Goal: Check status: Check status

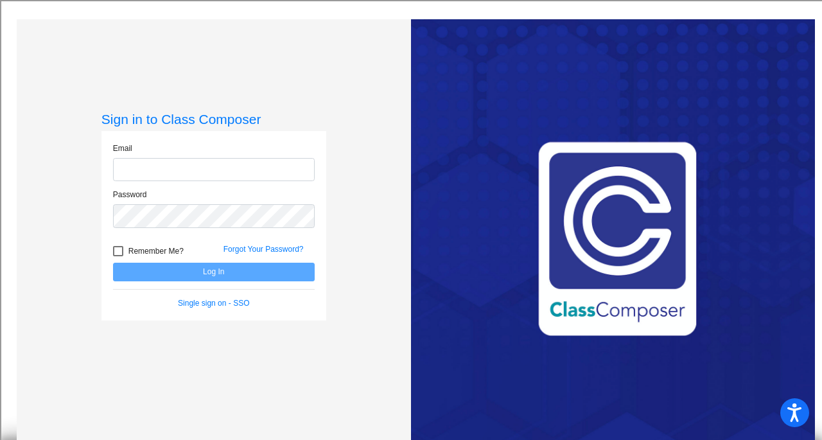
type input "[EMAIL_ADDRESS][DOMAIN_NAME]"
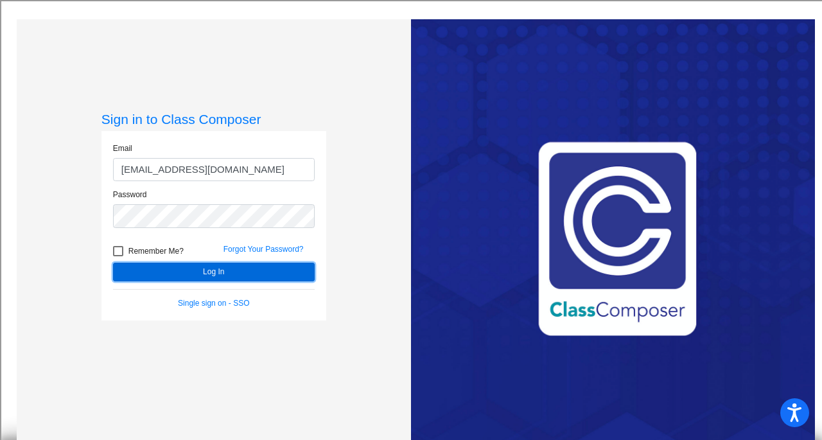
click at [216, 271] on button "Log In" at bounding box center [214, 272] width 202 height 19
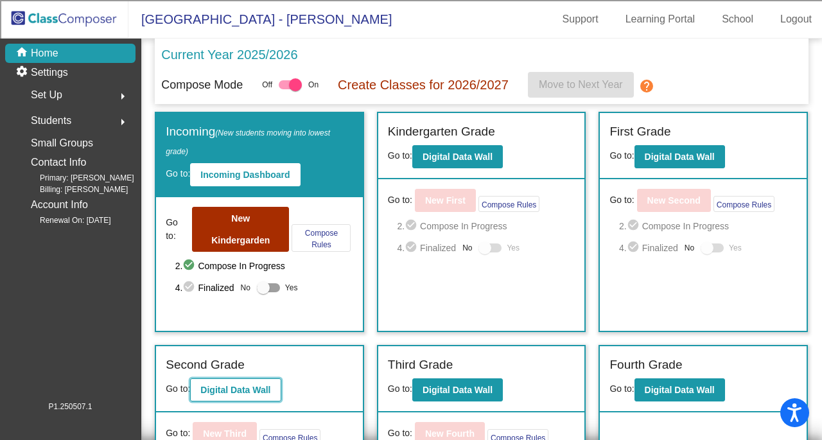
click at [246, 385] on b "Digital Data Wall" at bounding box center [235, 390] width 70 height 10
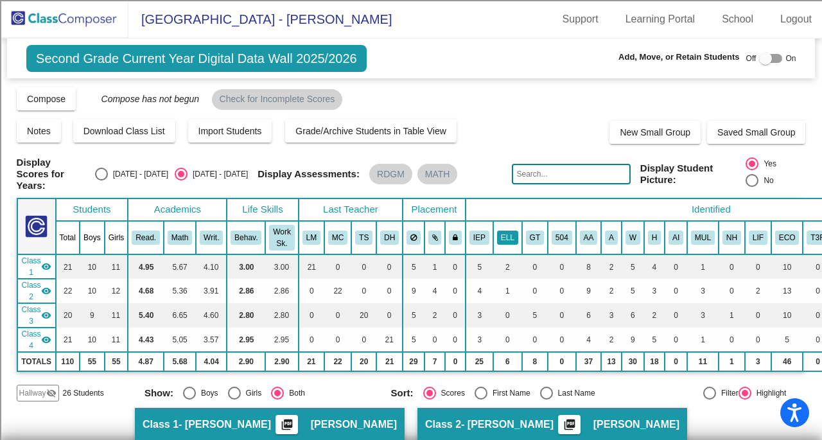
click at [504, 236] on button "ELL" at bounding box center [507, 238] width 21 height 14
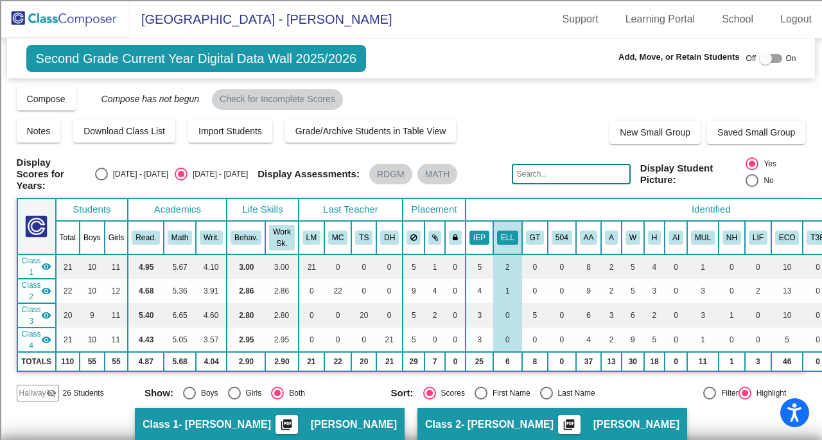
click at [475, 239] on button "IEP" at bounding box center [480, 238] width 20 height 14
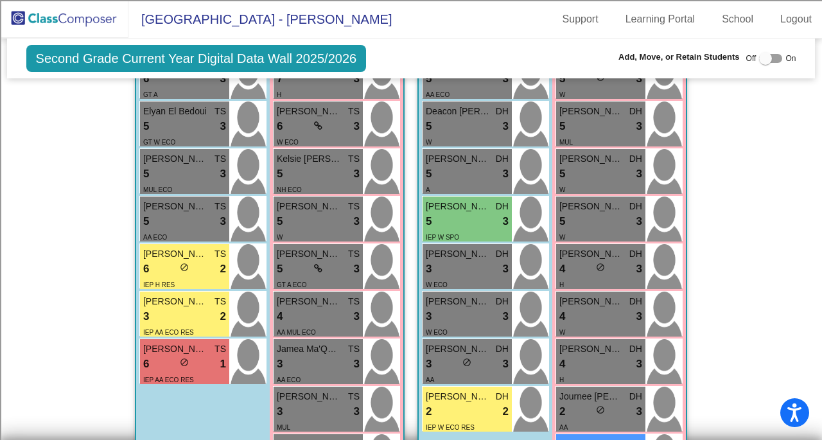
scroll to position [1222, 0]
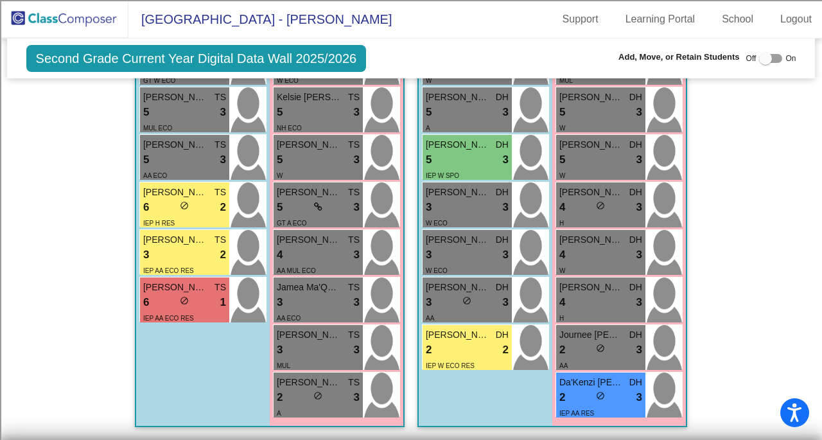
drag, startPoint x: 7, startPoint y: 247, endPoint x: 0, endPoint y: 247, distance: 7.1
click at [0, 247] on mat-sidenav-content "Second Grade Current Year Digital Data Wall 2025/2026 Add, Move, or Retain Stud…" at bounding box center [411, 240] width 822 height 402
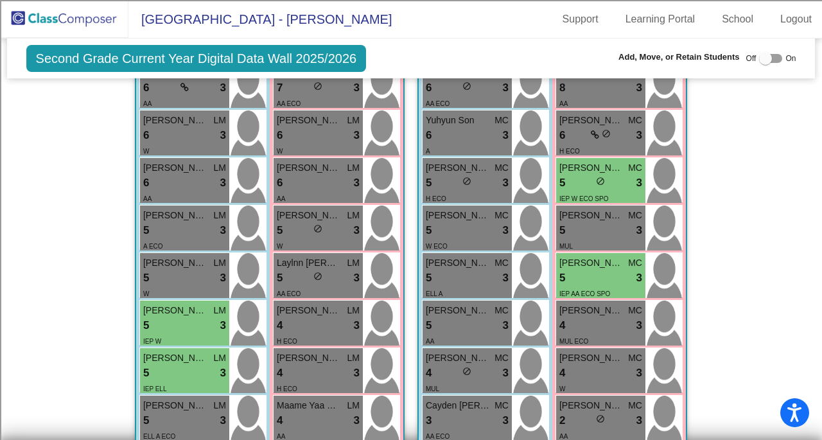
scroll to position [1, 0]
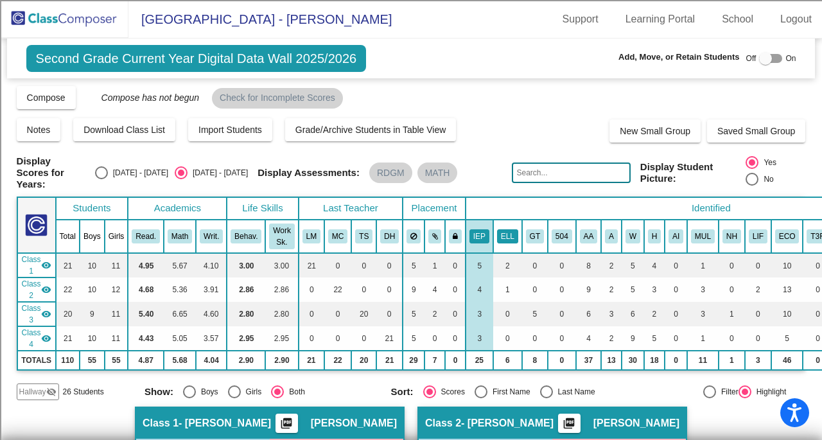
click at [497, 229] on button "ELL" at bounding box center [507, 236] width 21 height 14
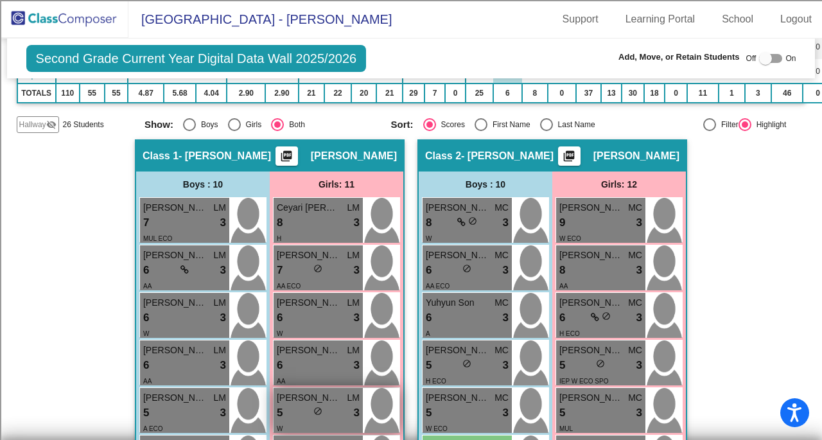
scroll to position [258, 0]
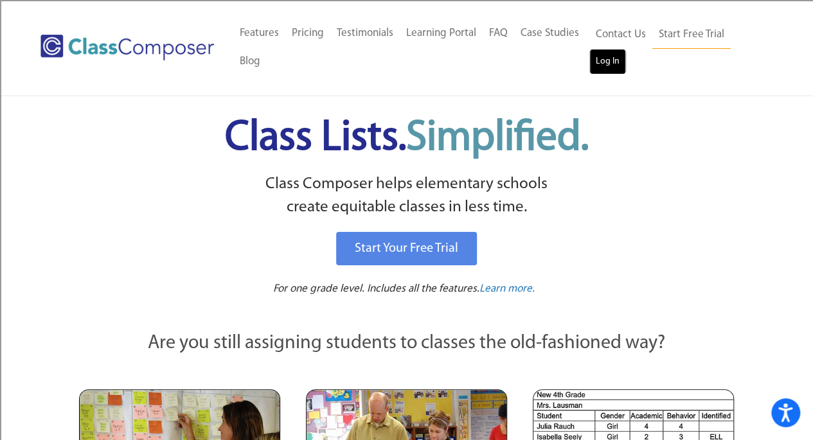
click at [615, 53] on link "Log In" at bounding box center [607, 62] width 37 height 26
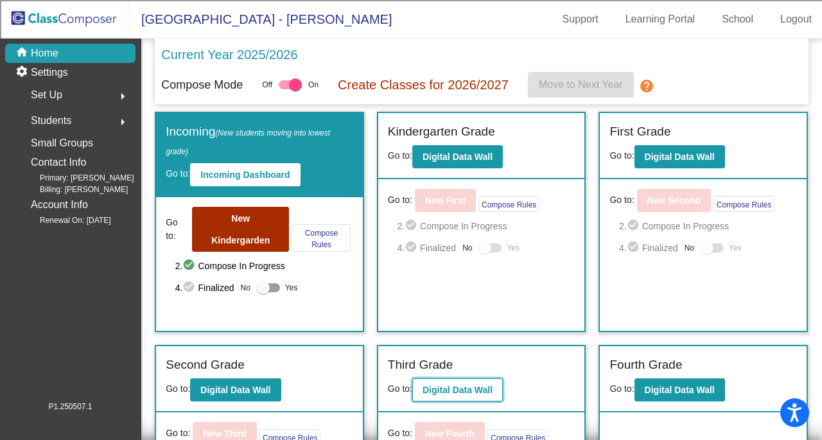
click at [452, 378] on button "Digital Data Wall" at bounding box center [458, 389] width 91 height 23
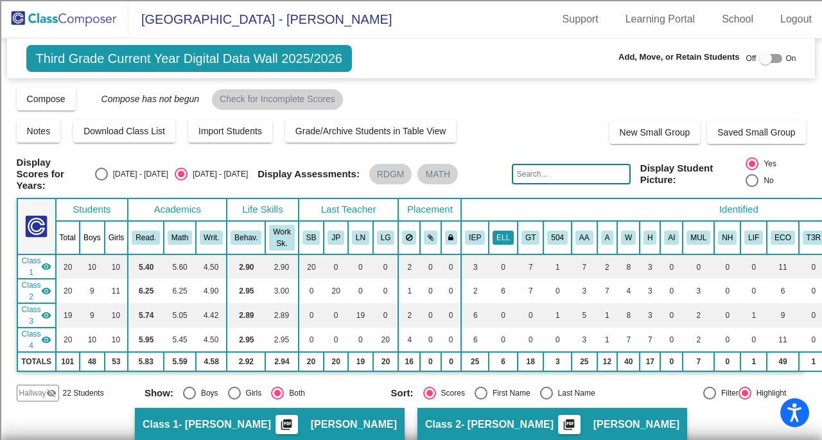
click at [497, 233] on button "ELL" at bounding box center [503, 238] width 21 height 14
click at [465, 235] on button "IEP" at bounding box center [475, 238] width 20 height 14
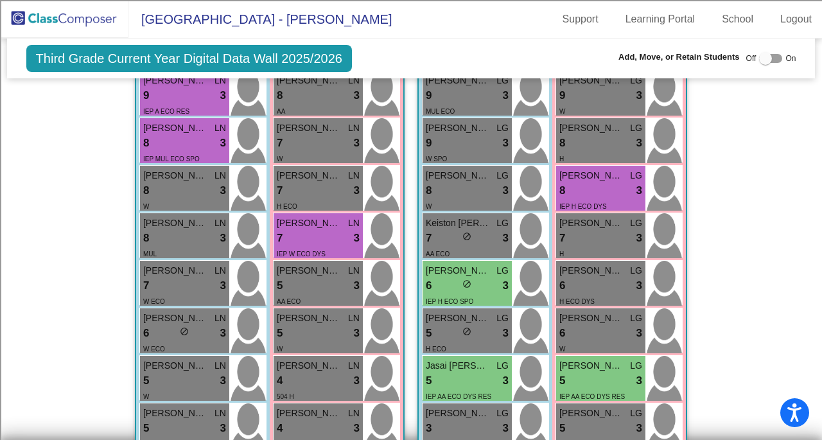
scroll to position [1127, 0]
